Goal: Task Accomplishment & Management: Manage account settings

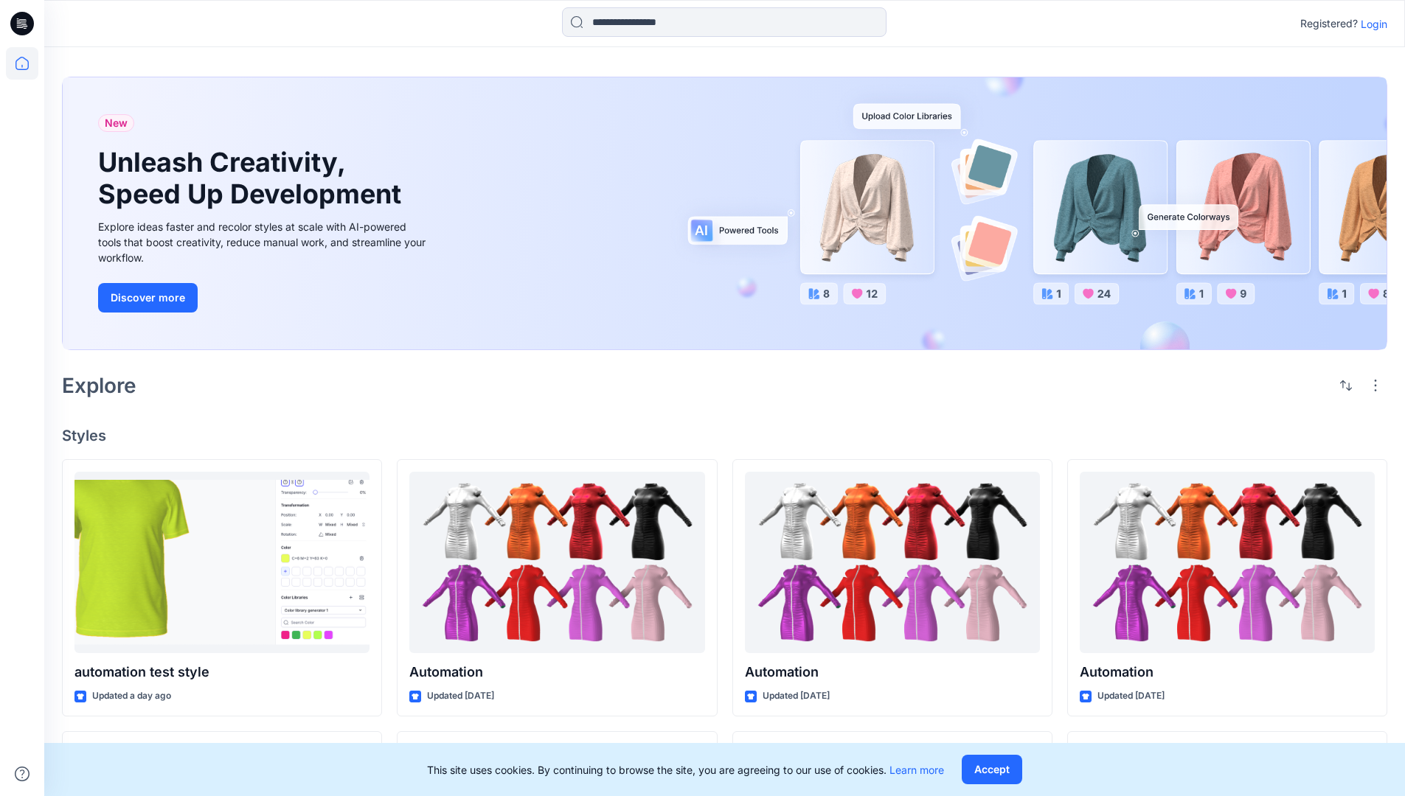
click at [1370, 24] on p "Login" at bounding box center [1374, 23] width 27 height 15
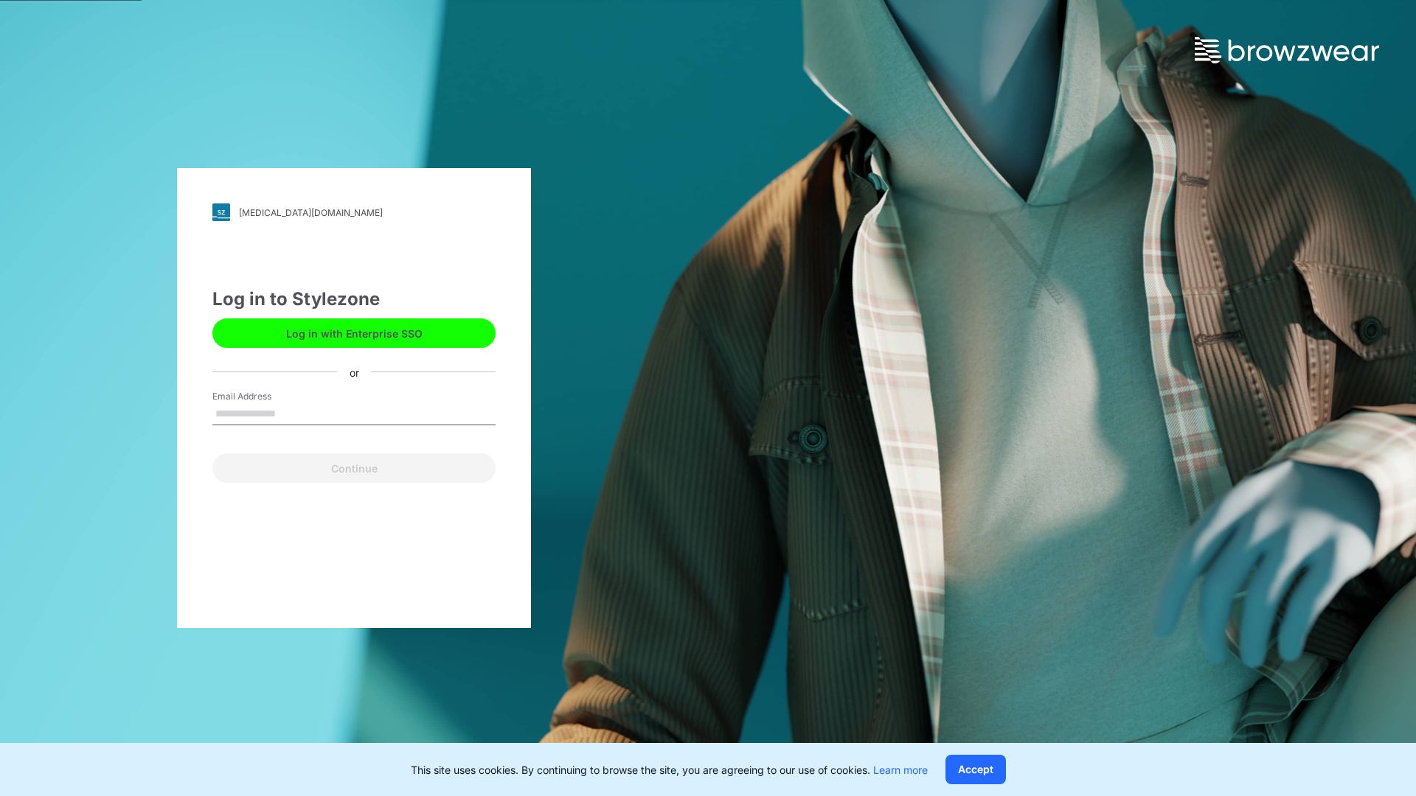
click at [291, 413] on input "Email Address" at bounding box center [353, 414] width 283 height 22
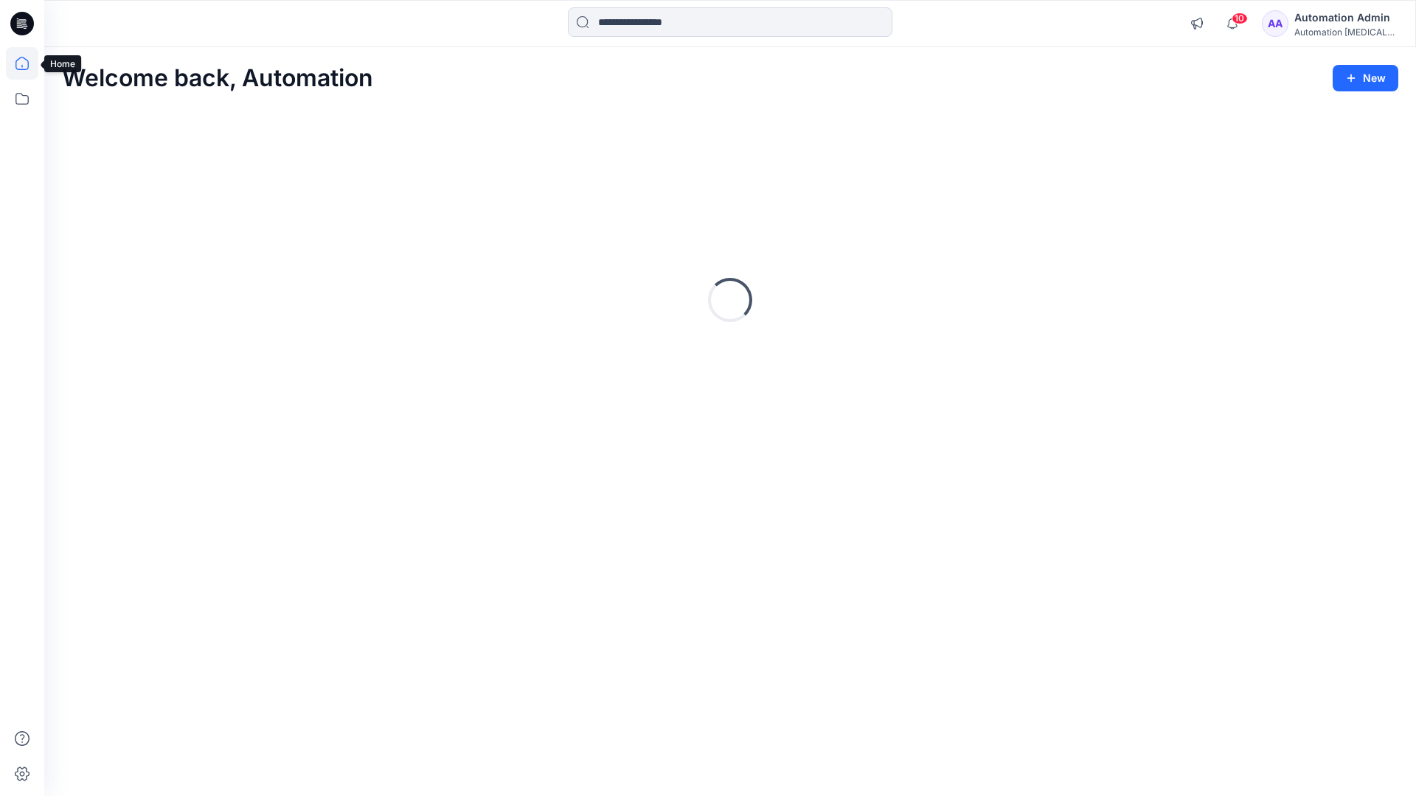
click at [28, 63] on icon at bounding box center [21, 63] width 13 height 13
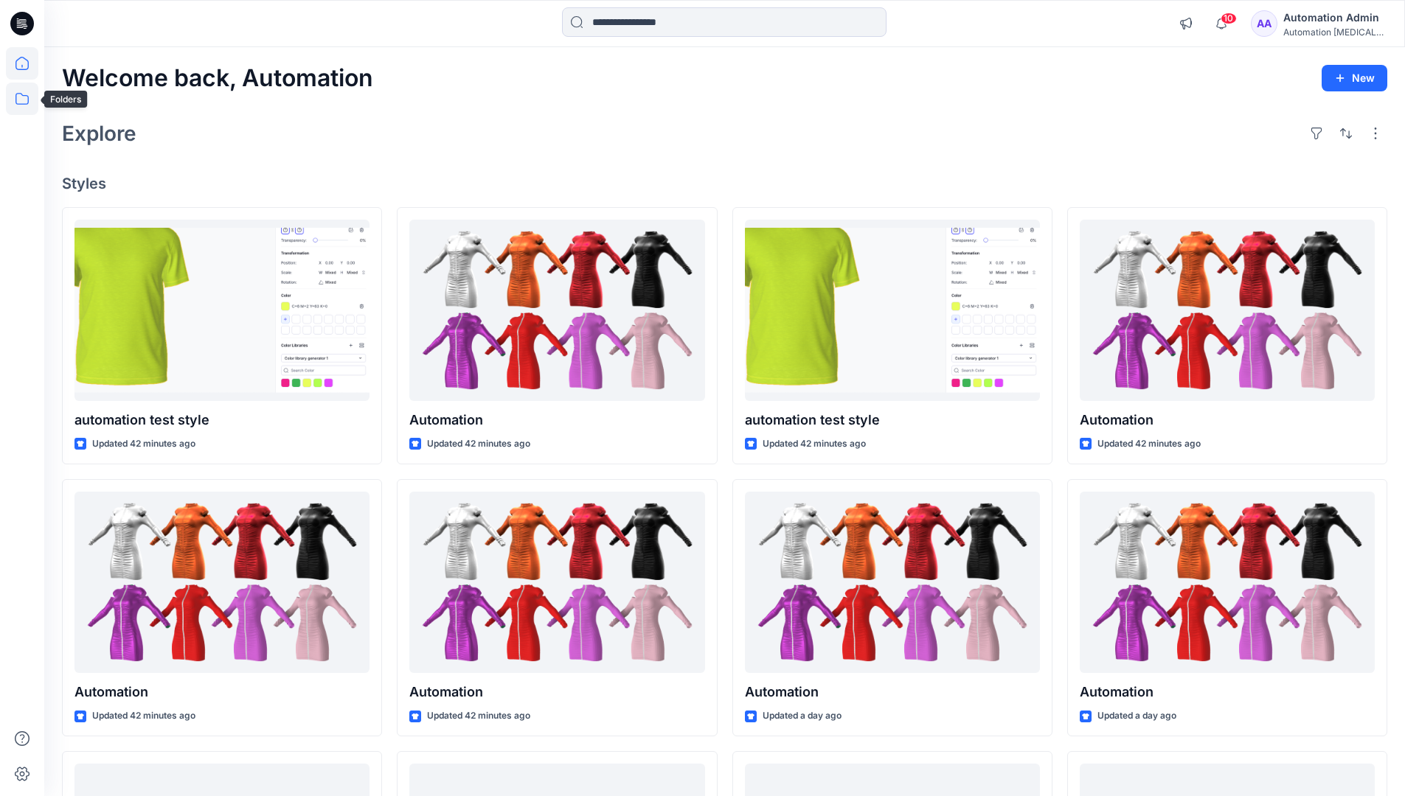
click at [19, 101] on icon at bounding box center [22, 99] width 32 height 32
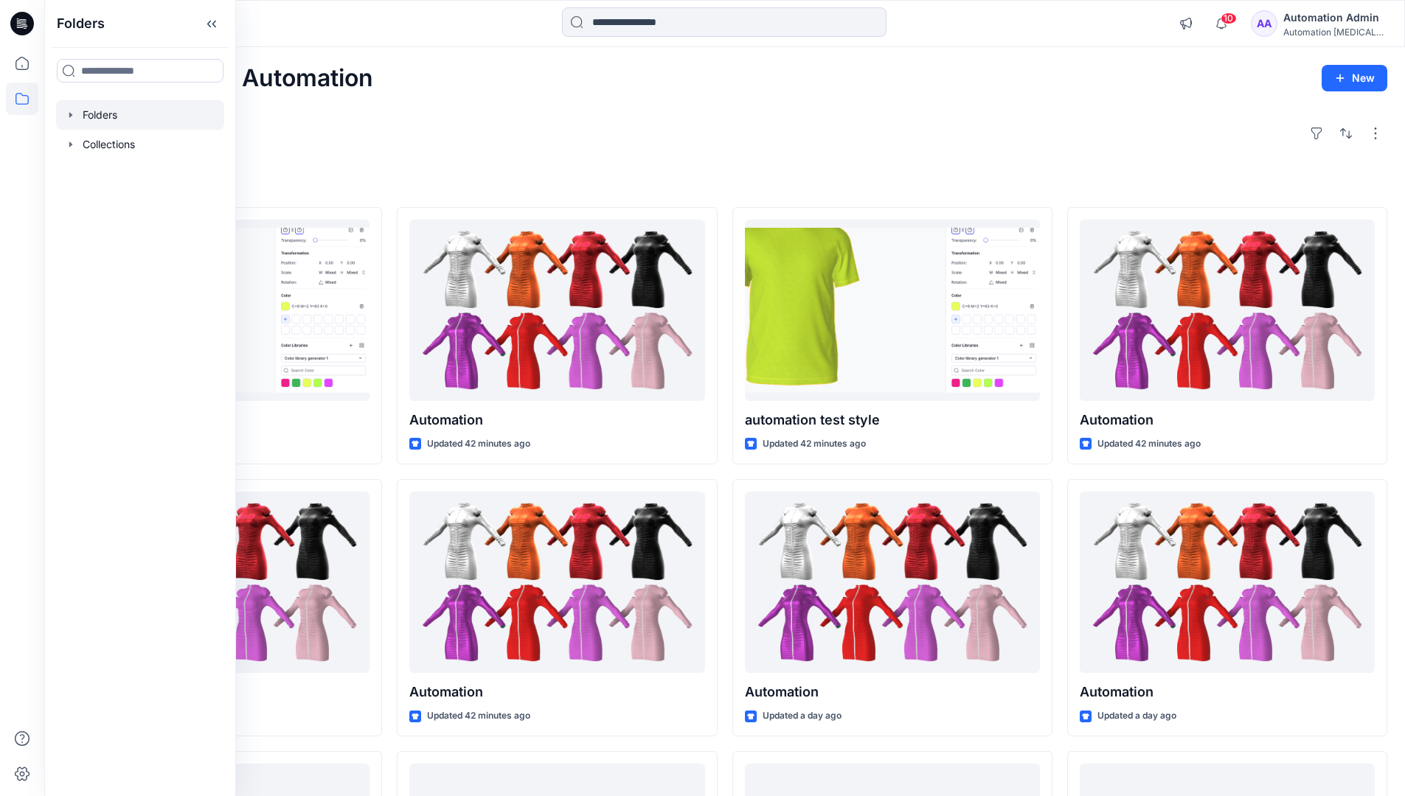
click at [134, 121] on div at bounding box center [140, 114] width 168 height 29
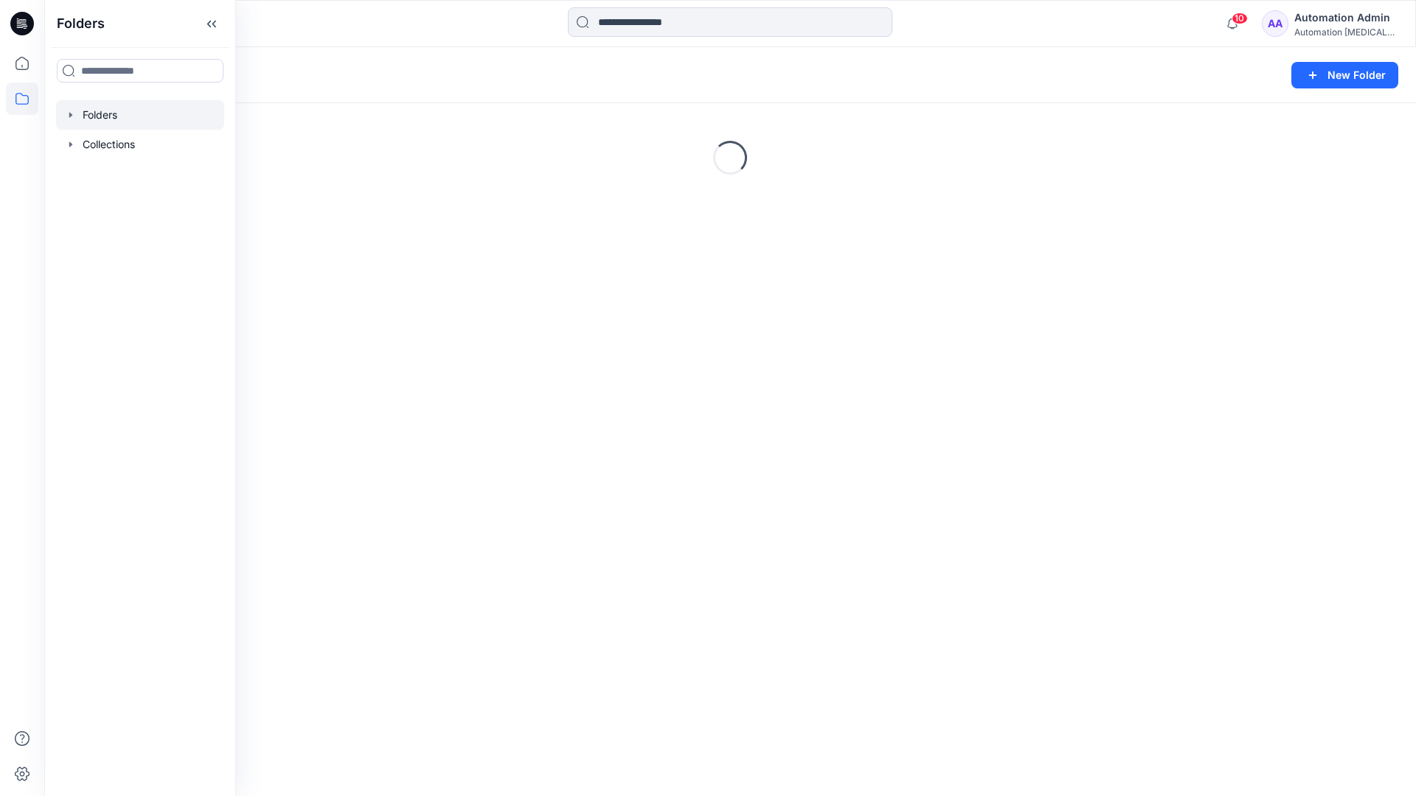
click at [667, 489] on div "Folders New Folder Loading..." at bounding box center [730, 421] width 1372 height 749
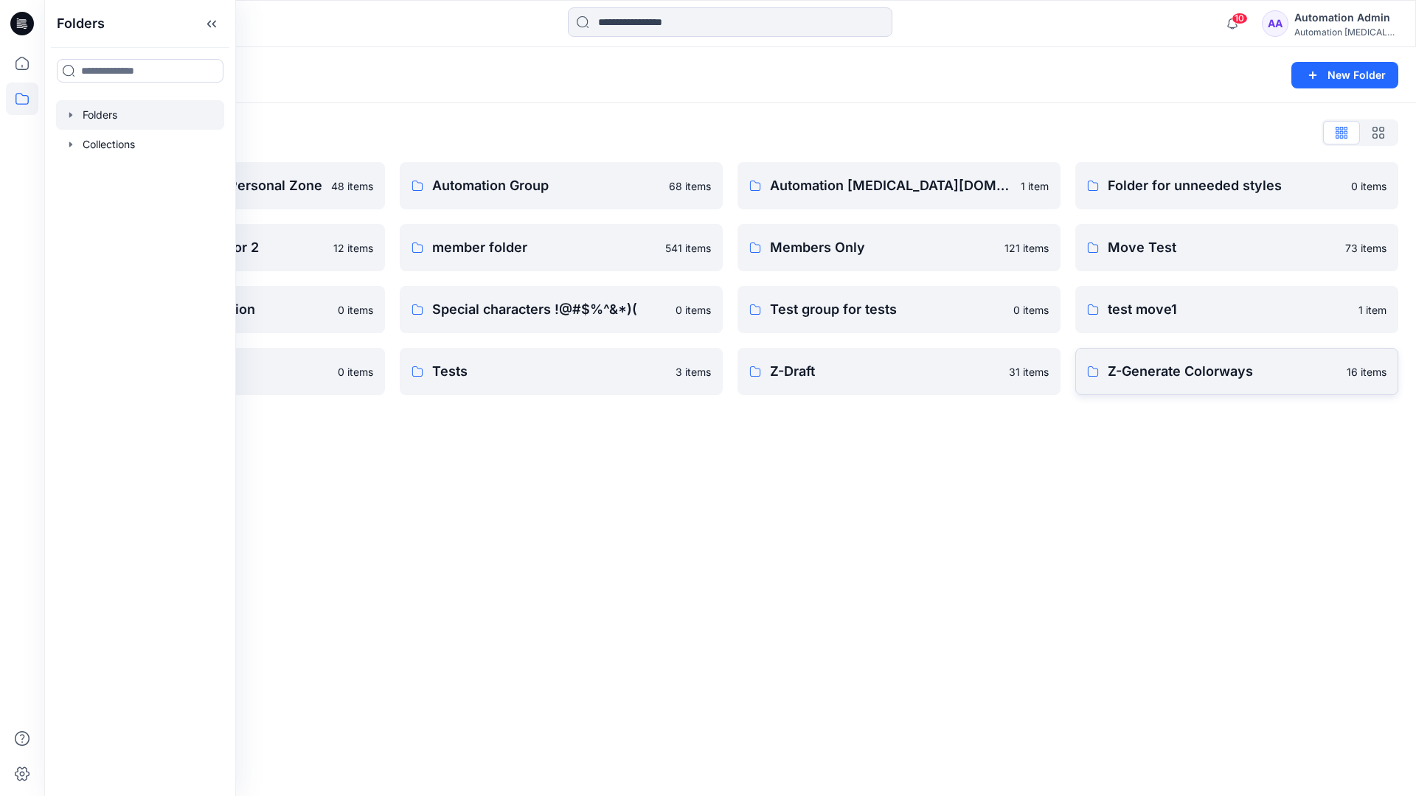
click at [1153, 378] on p "Z-Generate Colorways" at bounding box center [1223, 371] width 230 height 21
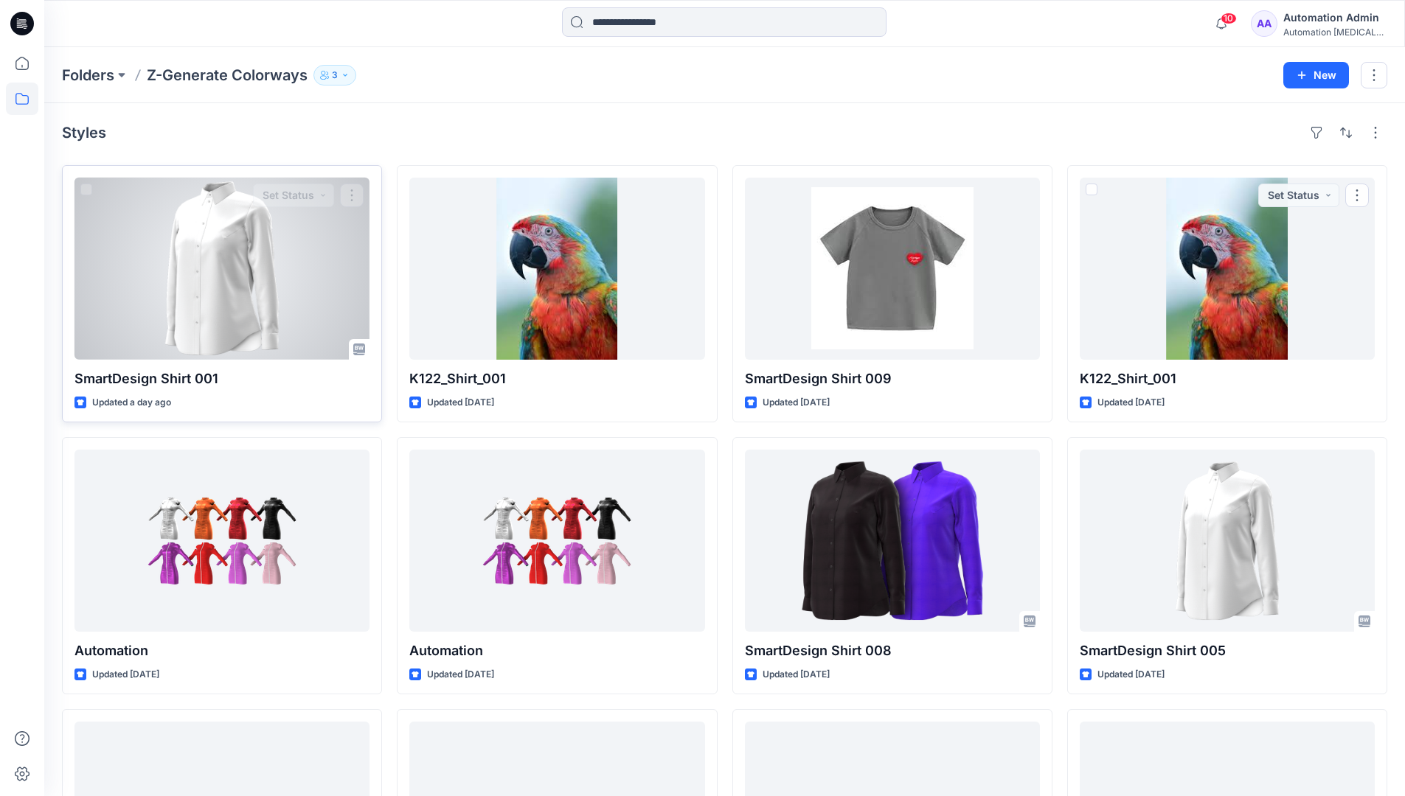
click at [288, 261] on div at bounding box center [221, 269] width 295 height 182
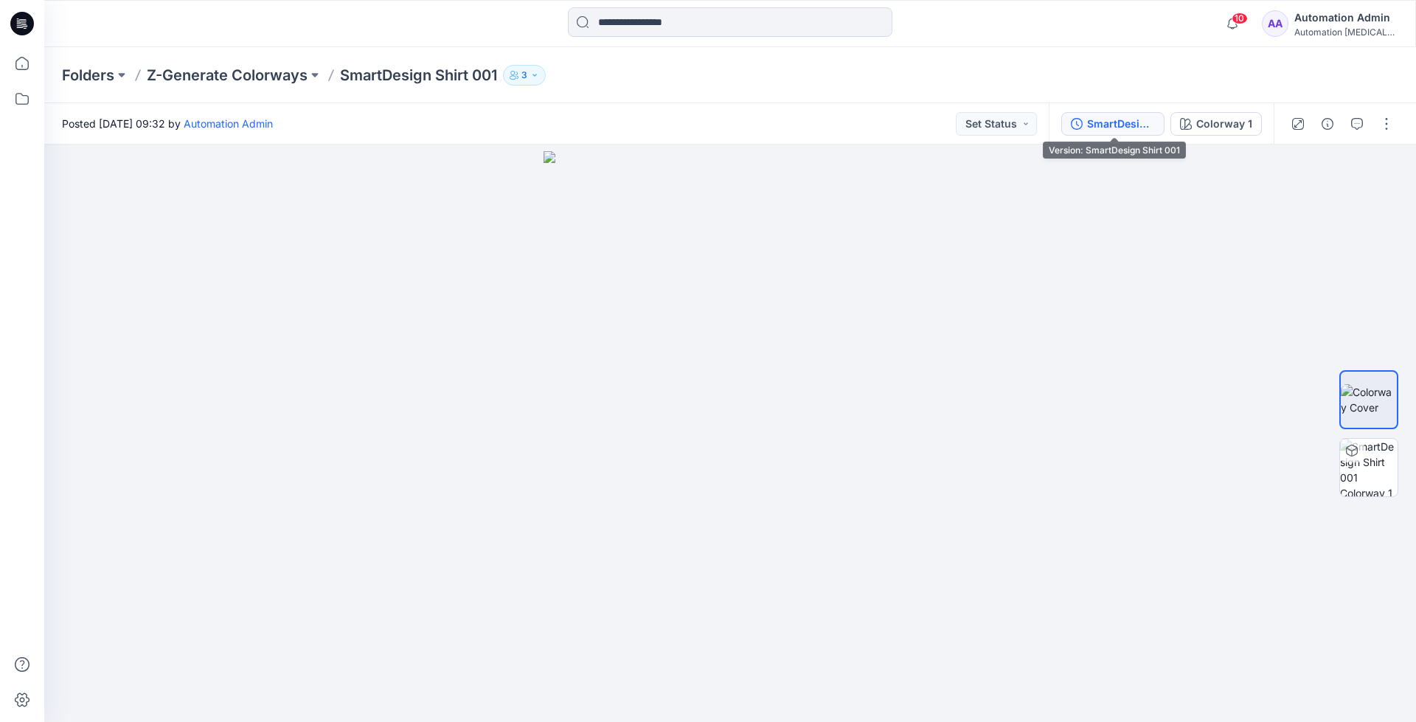
click at [1113, 123] on div "SmartDesign Shirt 001" at bounding box center [1121, 124] width 68 height 16
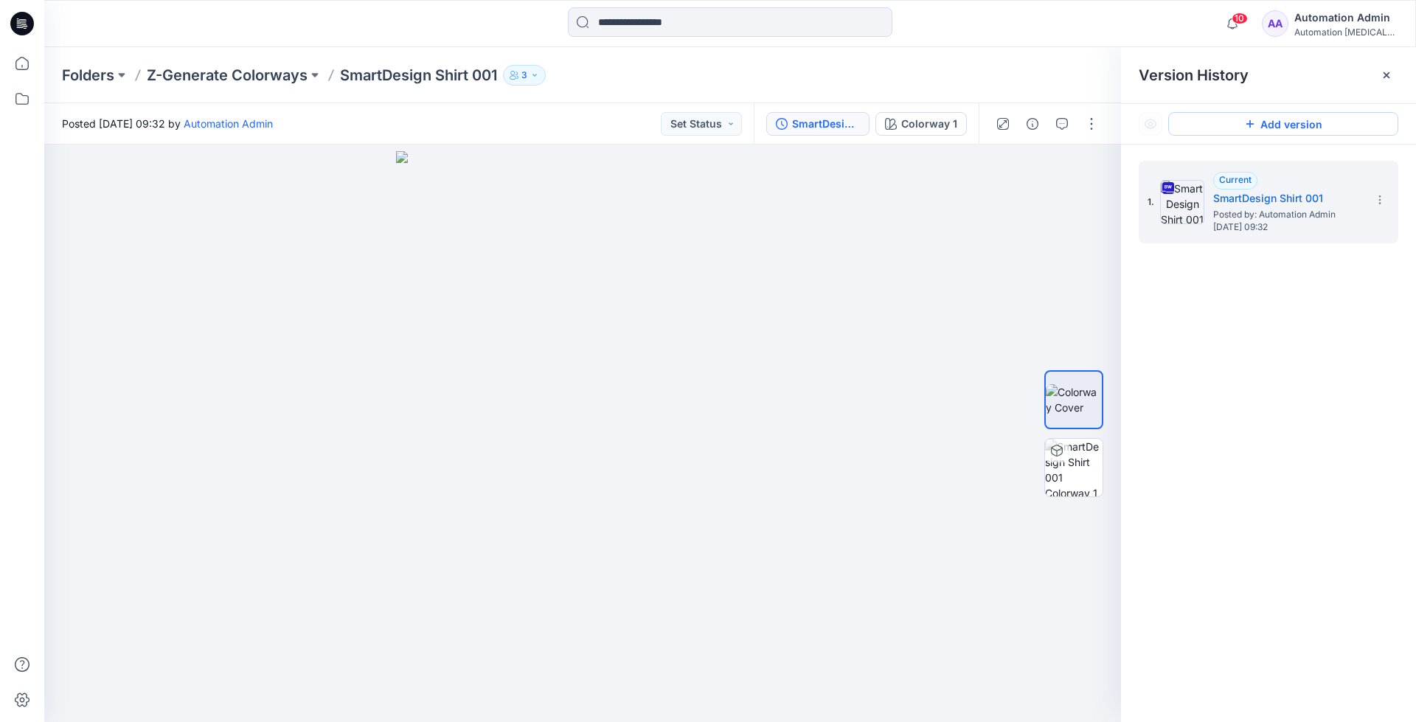
click at [1261, 131] on button "Add version" at bounding box center [1283, 124] width 230 height 24
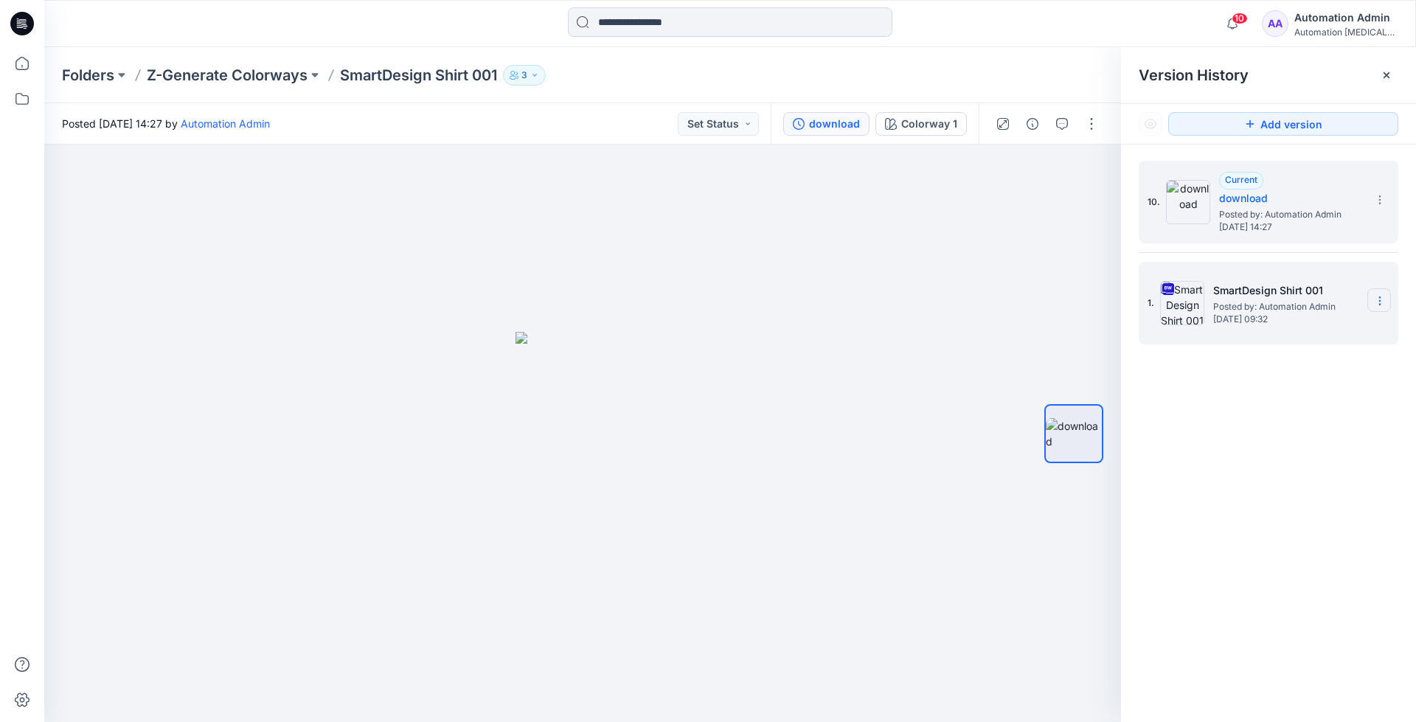
click at [1375, 299] on icon at bounding box center [1380, 301] width 12 height 12
click at [1308, 355] on span "Restore Version" at bounding box center [1280, 359] width 75 height 18
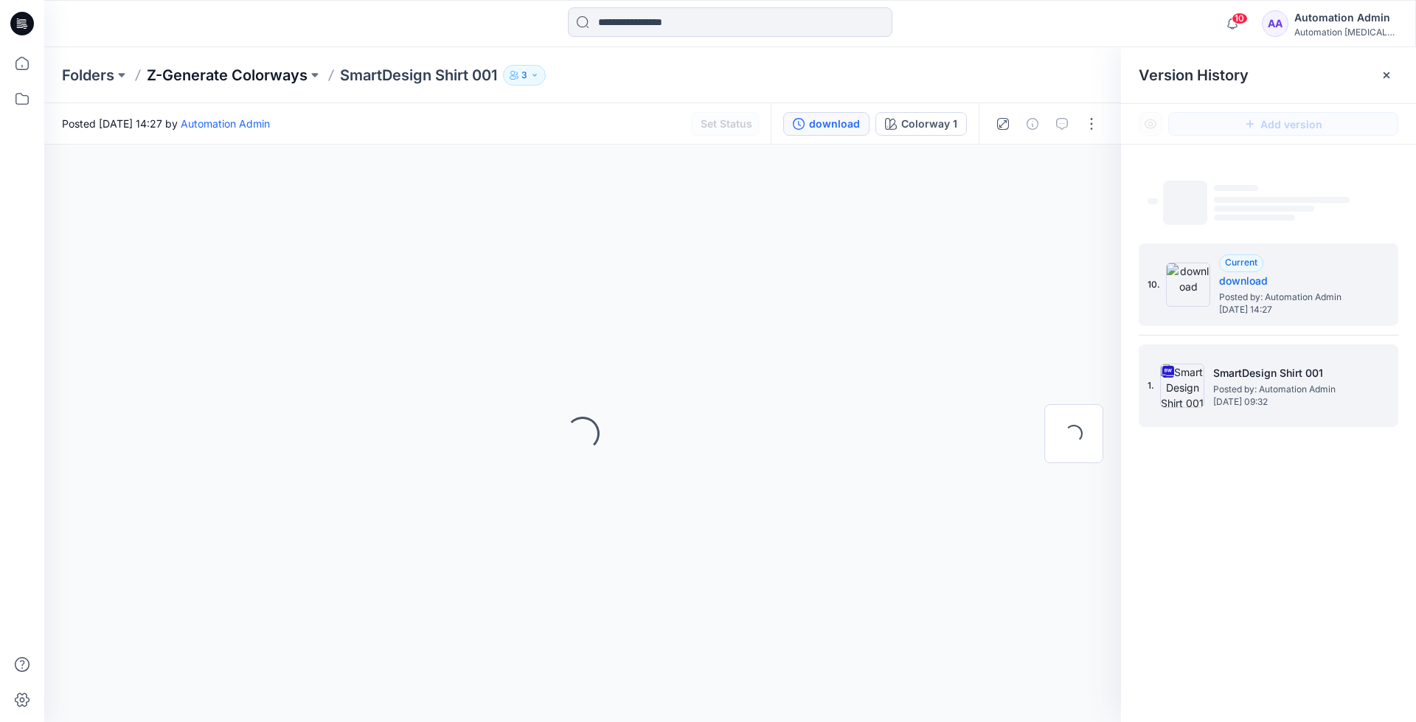
click at [263, 75] on p "Z-Generate Colorways" at bounding box center [227, 75] width 161 height 21
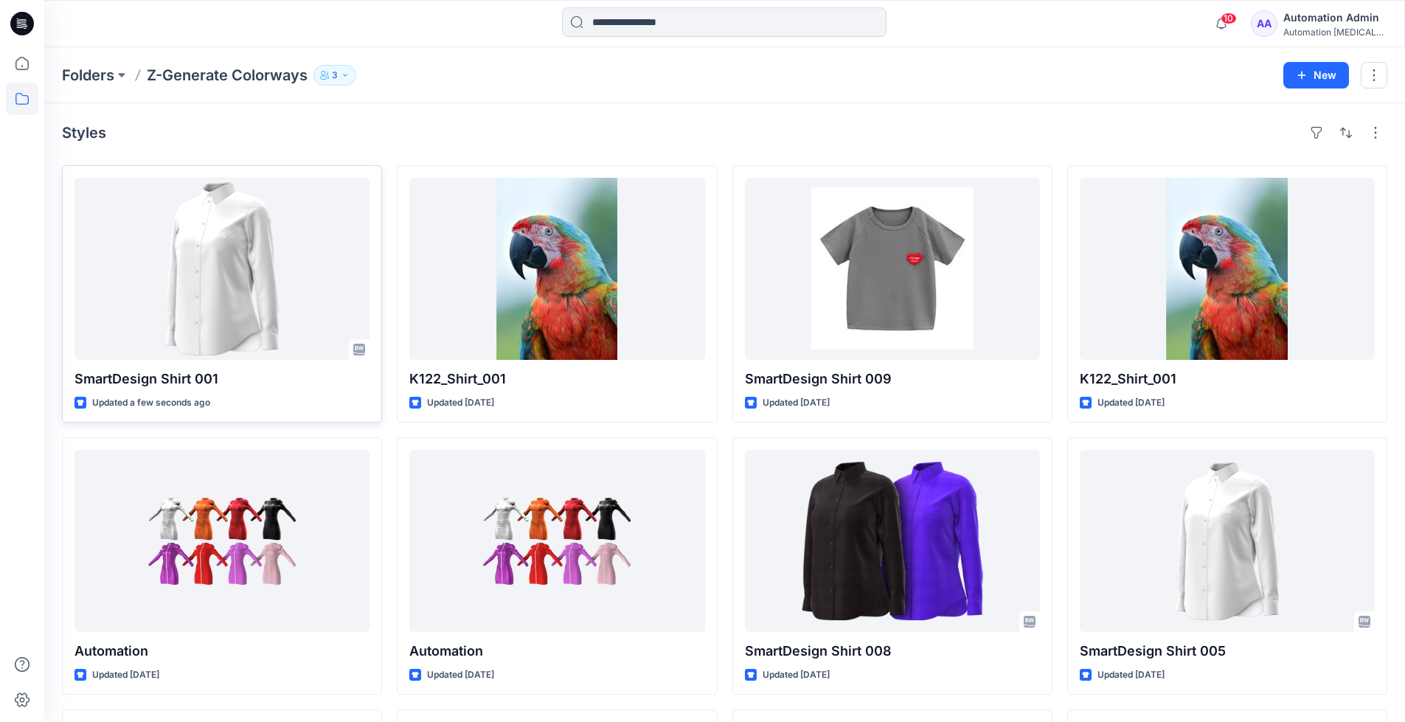
click at [355, 350] on icon at bounding box center [359, 350] width 12 height 12
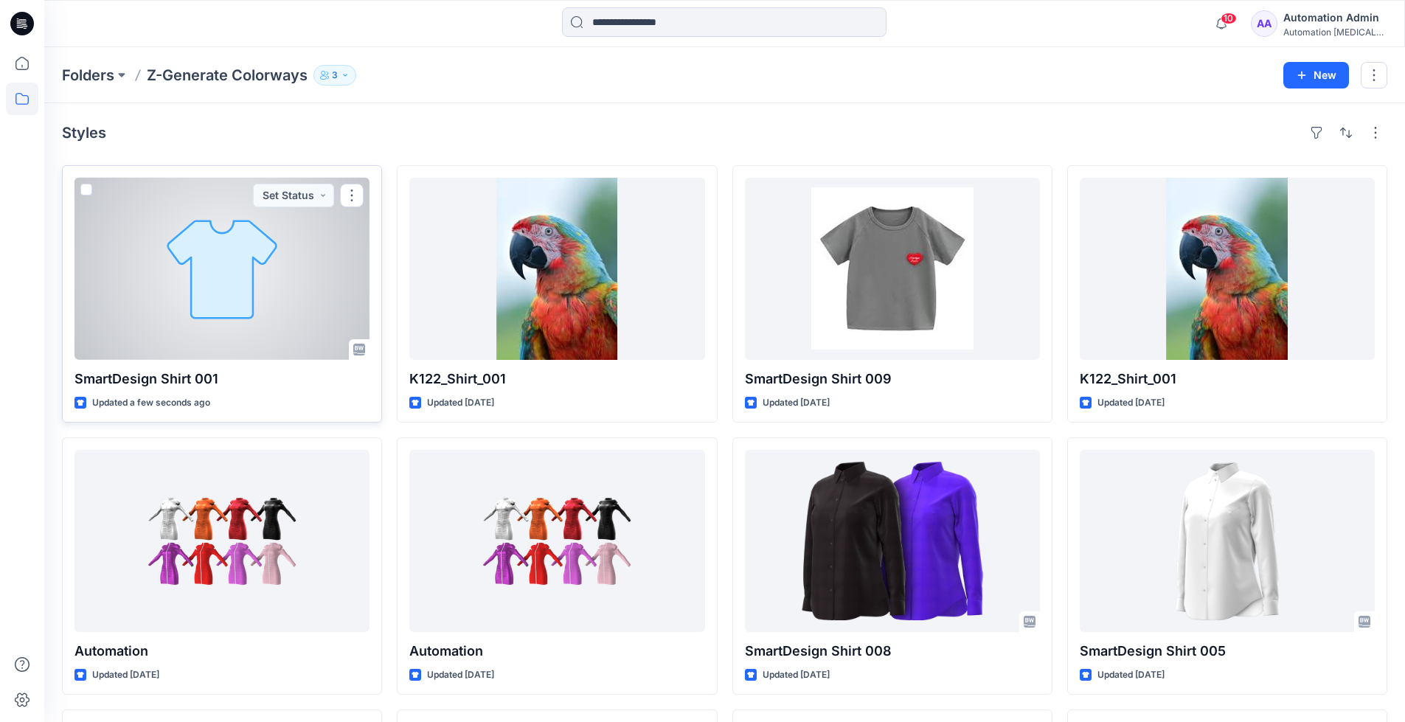
click at [263, 277] on div at bounding box center [221, 269] width 295 height 182
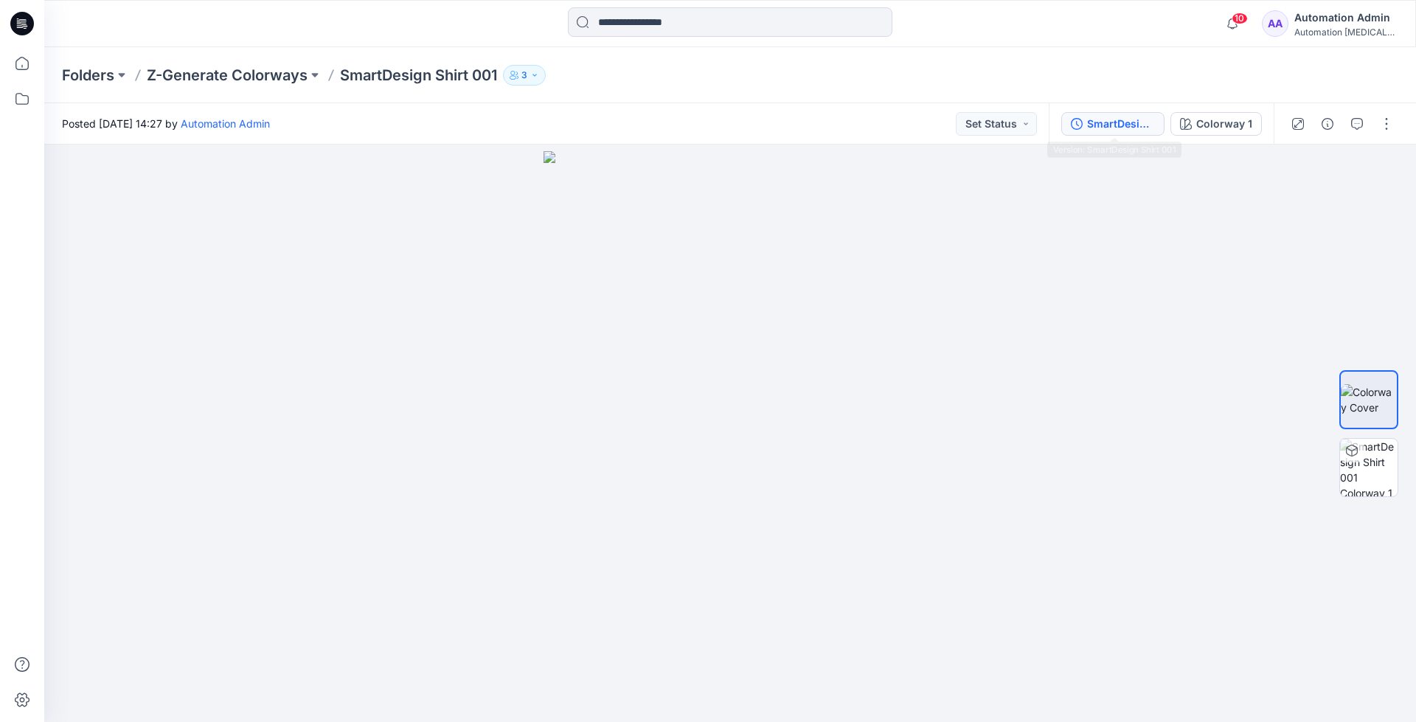
click at [1103, 123] on div "SmartDesign Shirt 001" at bounding box center [1121, 124] width 68 height 16
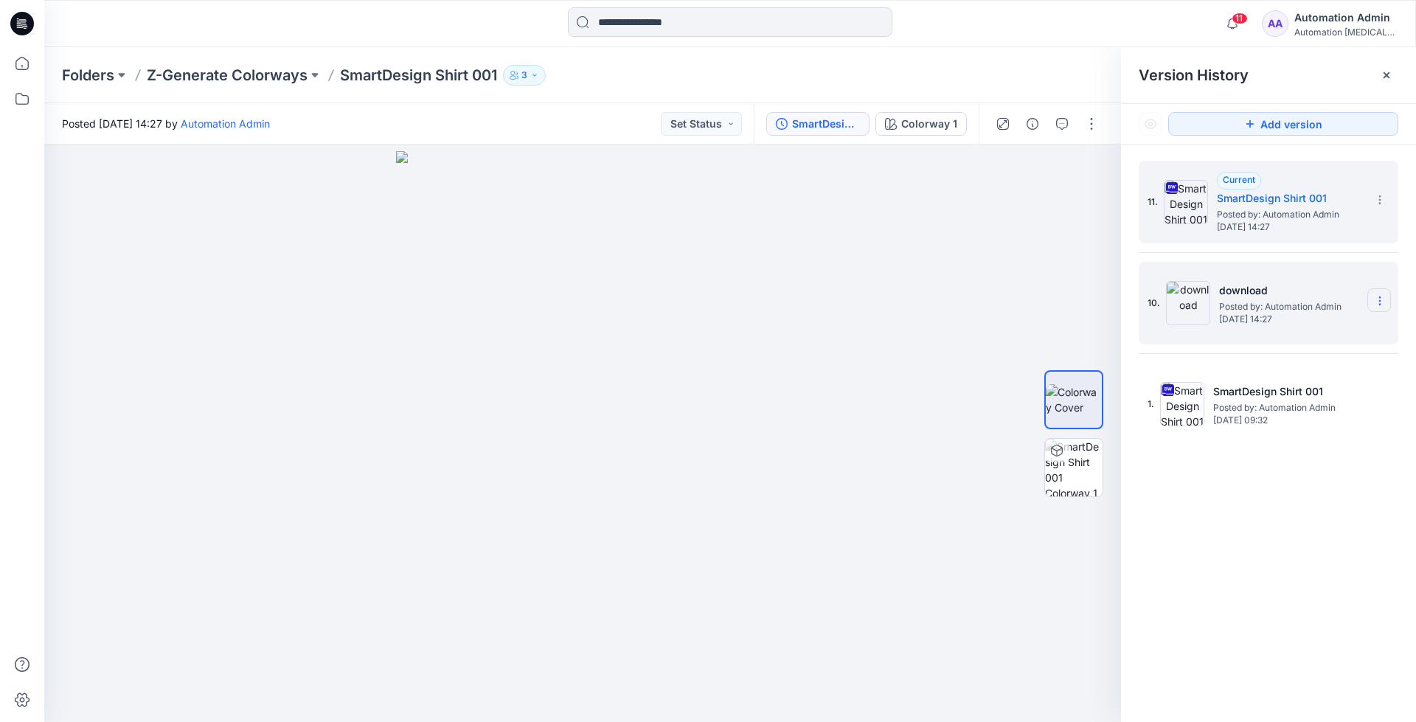
click at [1383, 307] on icon at bounding box center [1380, 301] width 12 height 12
click at [1304, 425] on span "Delete Version" at bounding box center [1277, 425] width 69 height 18
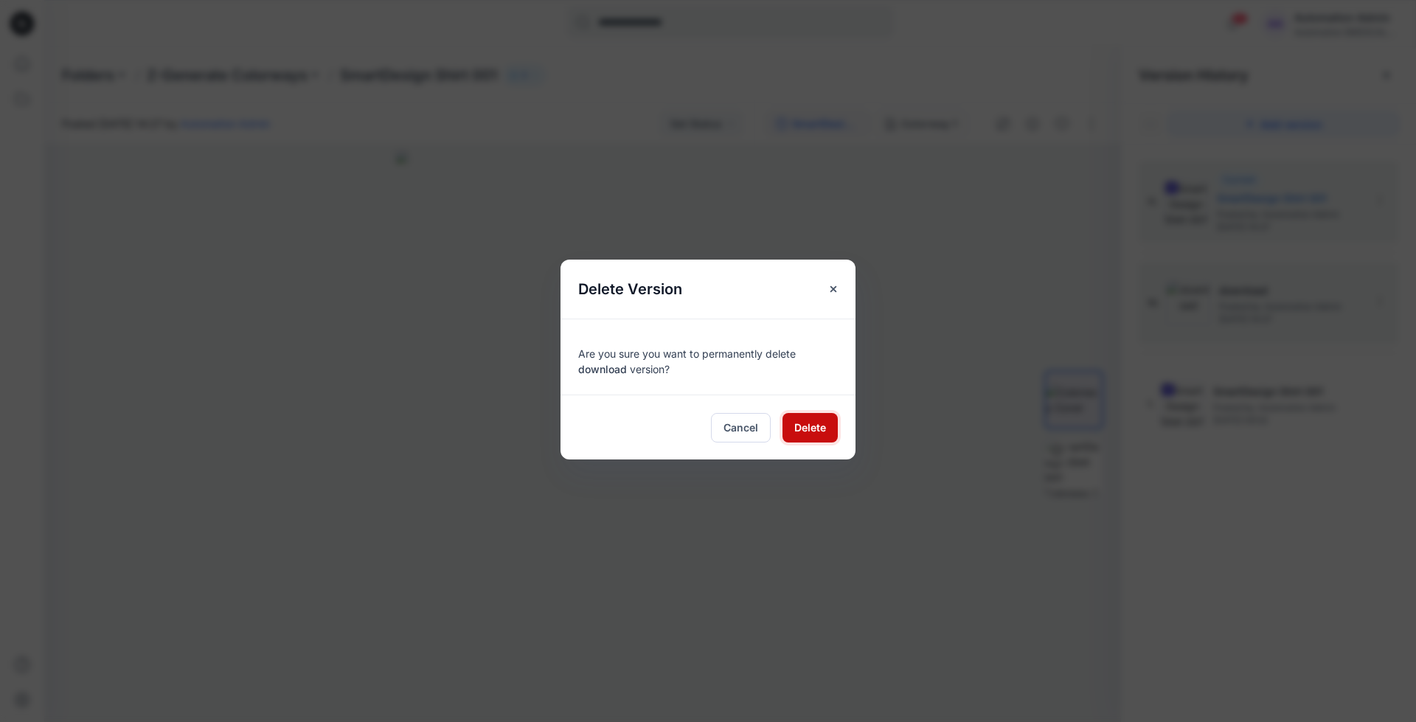
click at [817, 424] on span "Delete" at bounding box center [810, 427] width 32 height 15
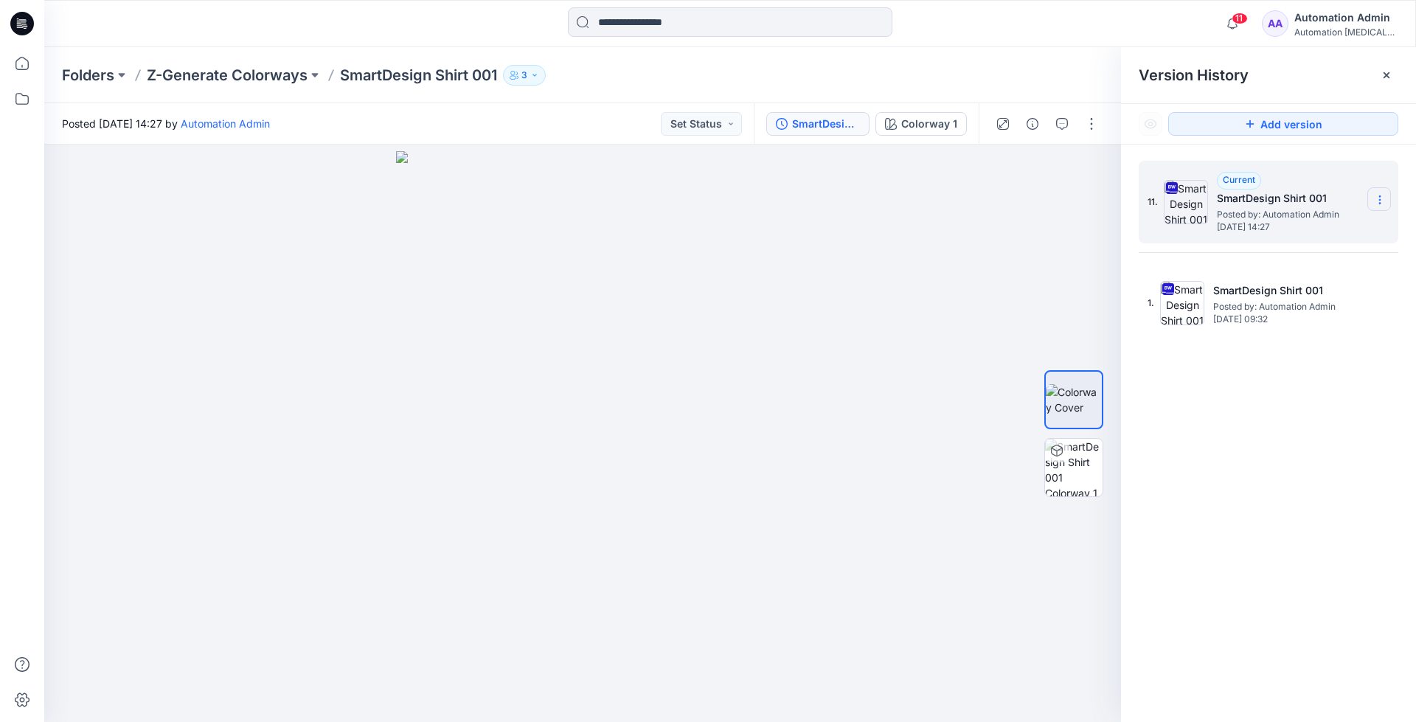
click at [1380, 203] on icon at bounding box center [1380, 200] width 12 height 12
click at [1315, 321] on div "Delete Version" at bounding box center [1300, 323] width 171 height 29
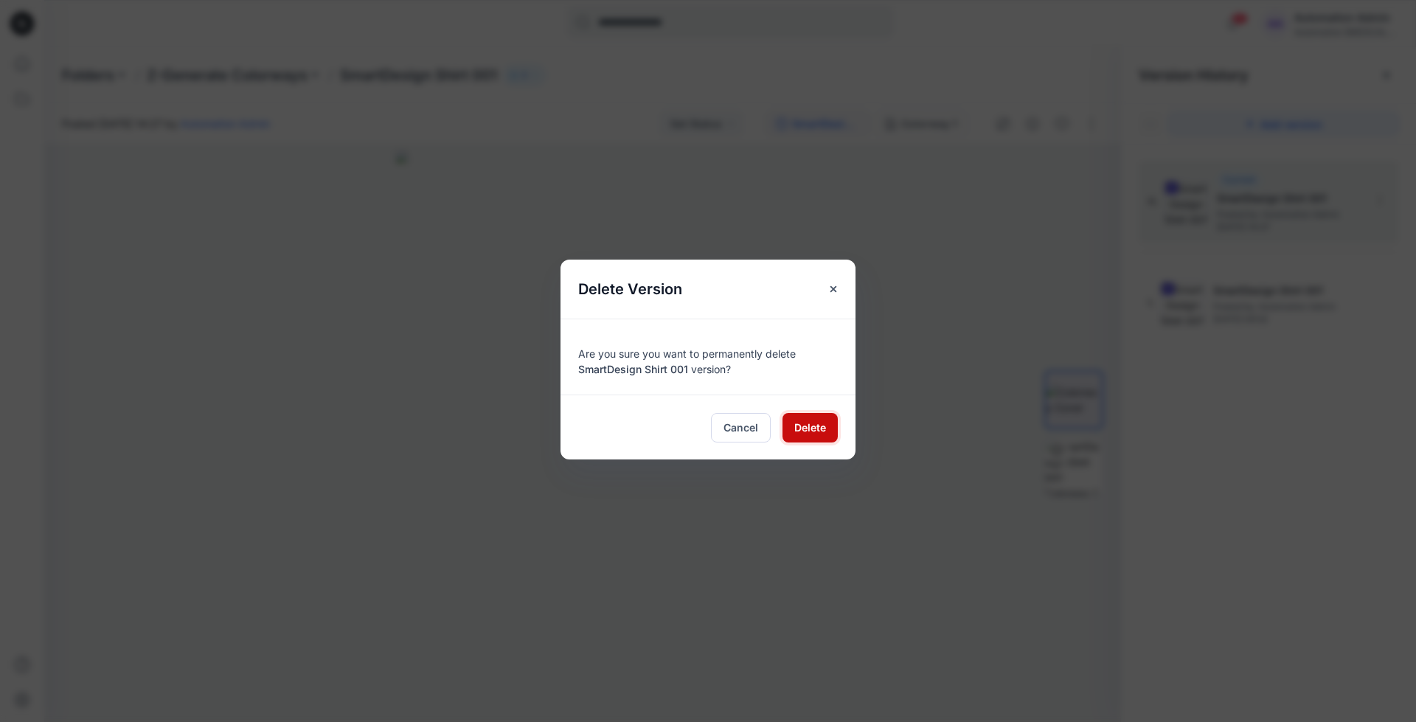
click at [818, 423] on span "Delete" at bounding box center [810, 427] width 32 height 15
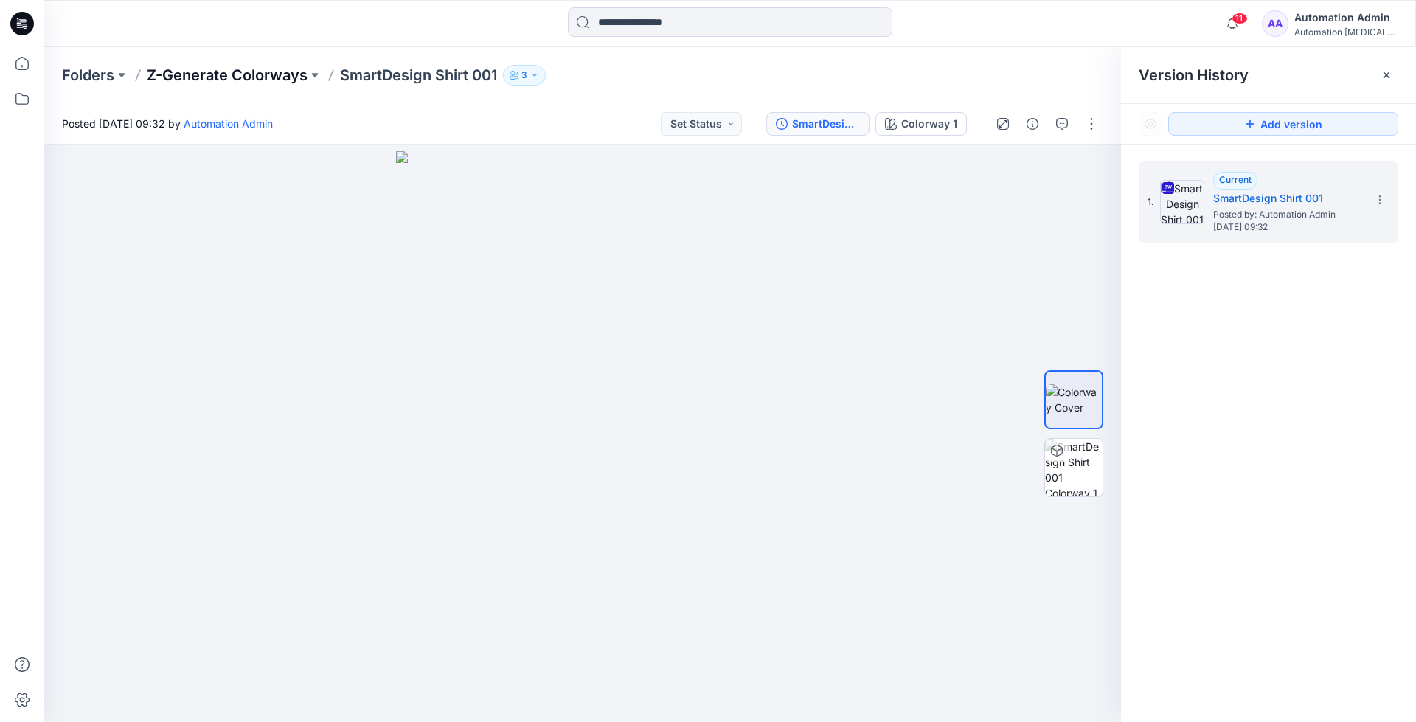
click at [243, 74] on p "Z-Generate Colorways" at bounding box center [227, 75] width 161 height 21
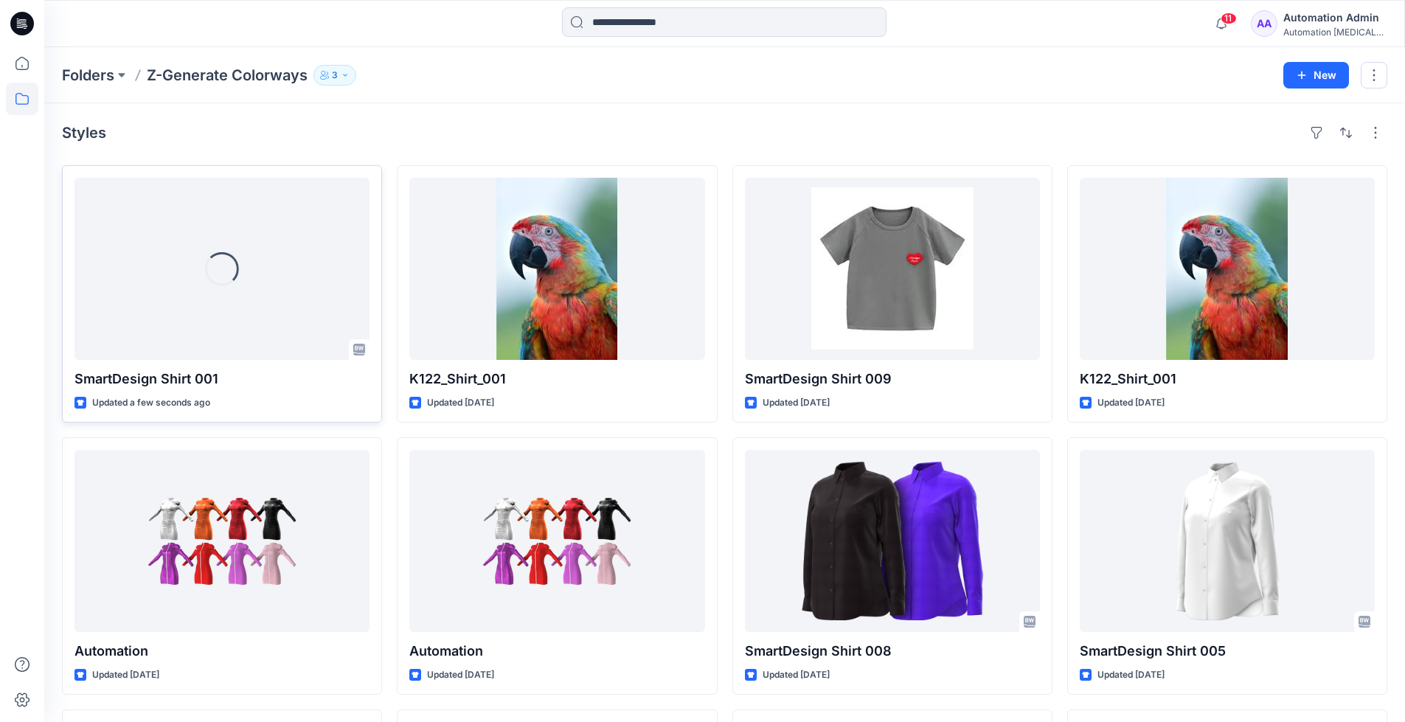
click at [361, 352] on icon at bounding box center [359, 350] width 12 height 12
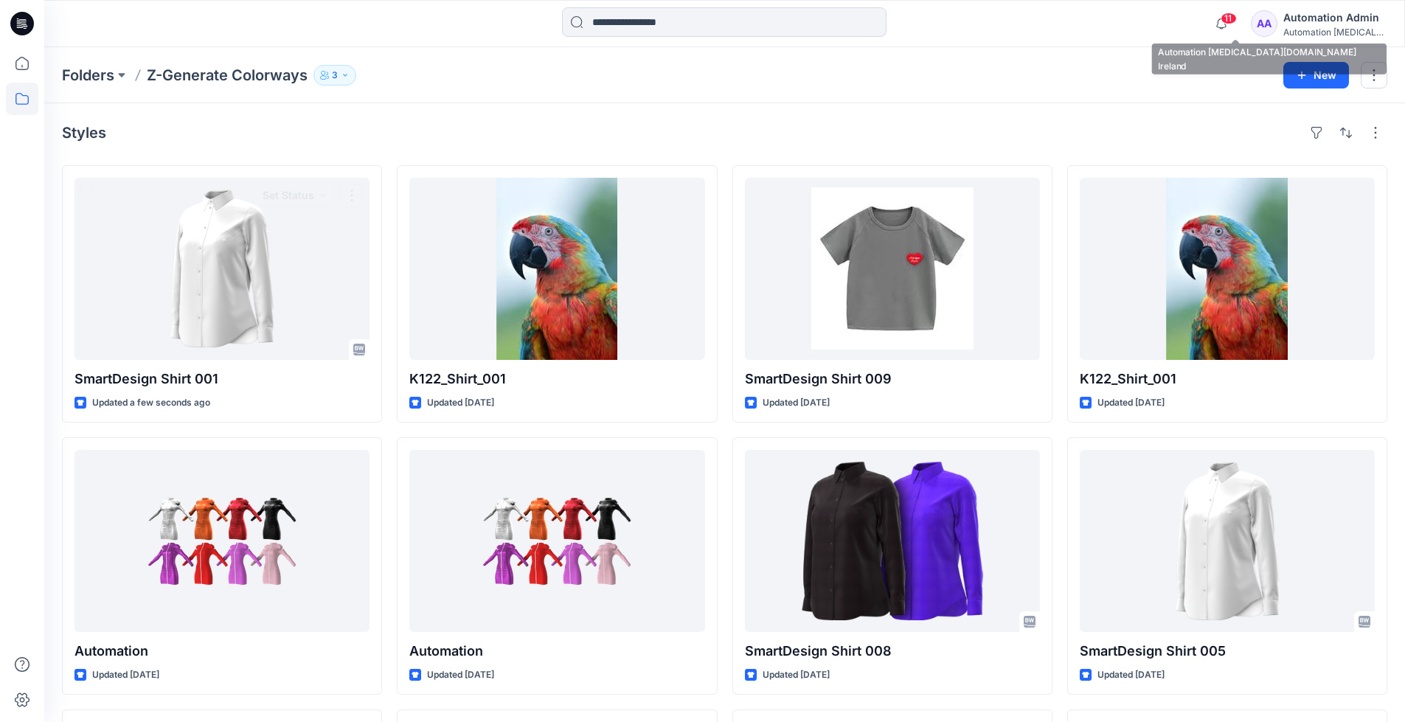
click at [1317, 35] on div "Automation [MEDICAL_DATA]..." at bounding box center [1334, 32] width 103 height 11
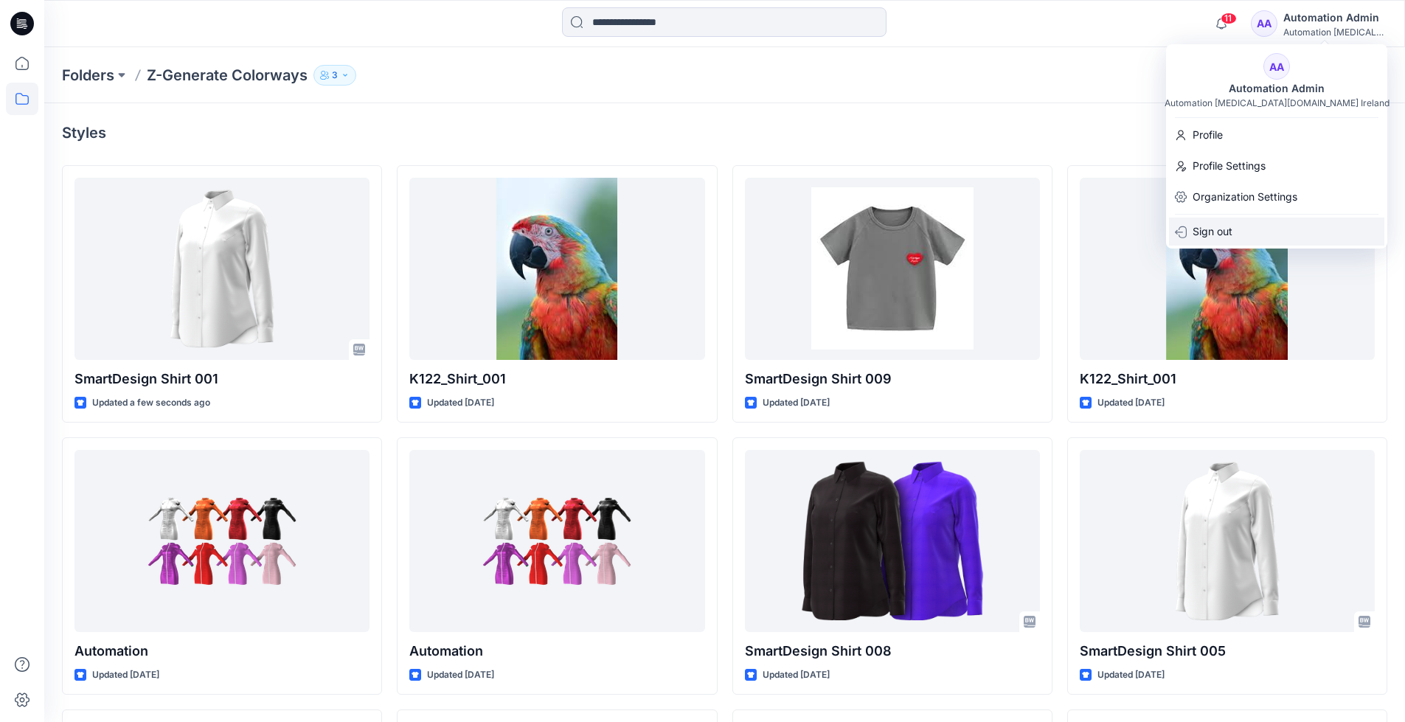
click at [1274, 229] on div "Sign out" at bounding box center [1276, 232] width 215 height 28
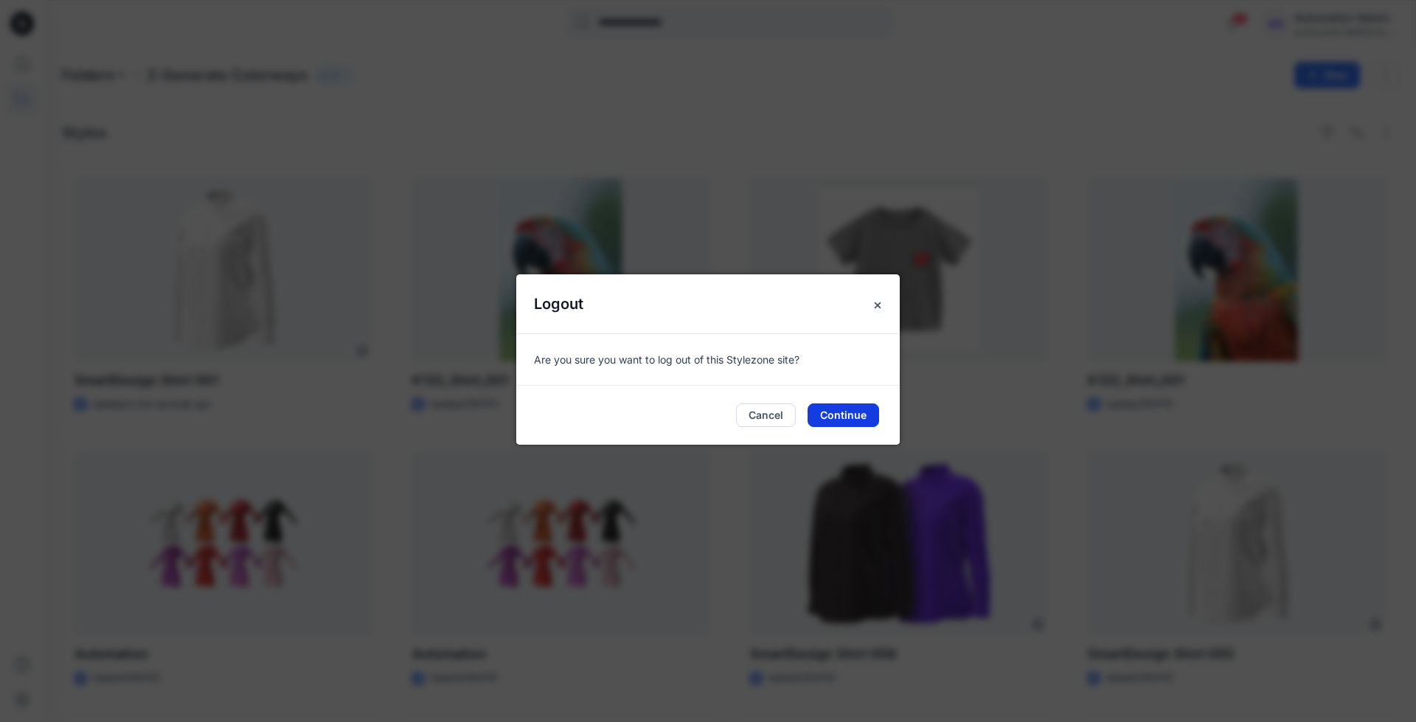
click at [858, 414] on button "Continue" at bounding box center [843, 415] width 72 height 24
